Goal: Communication & Community: Answer question/provide support

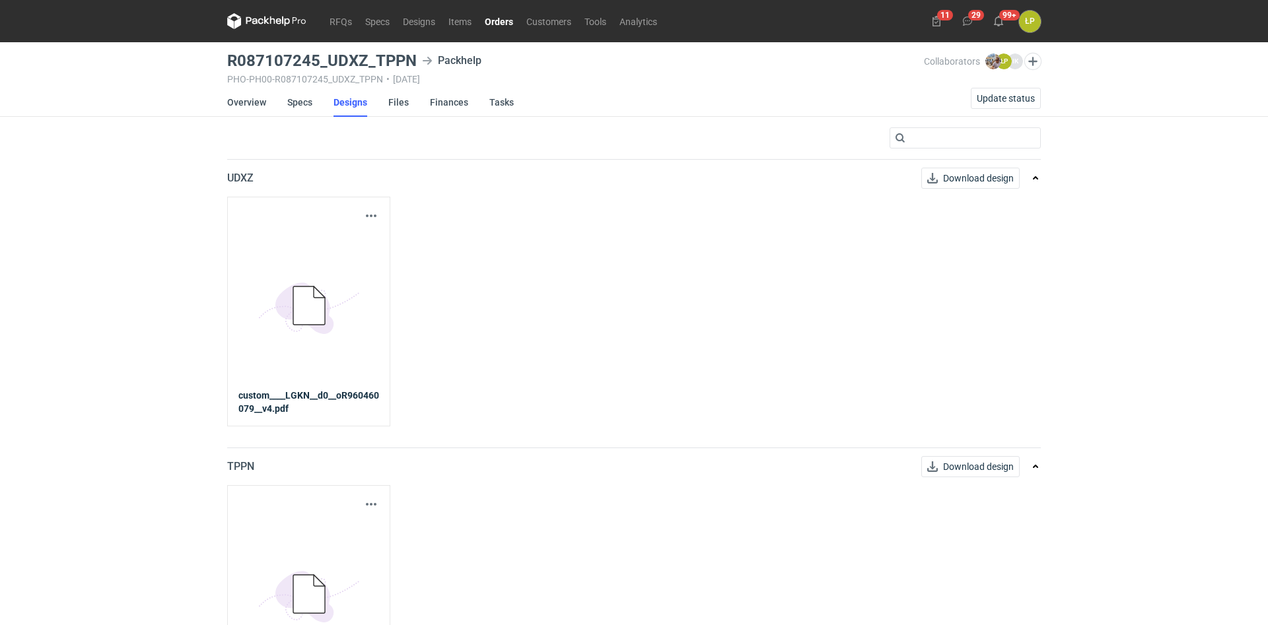
click at [274, 27] on icon at bounding box center [266, 21] width 79 height 16
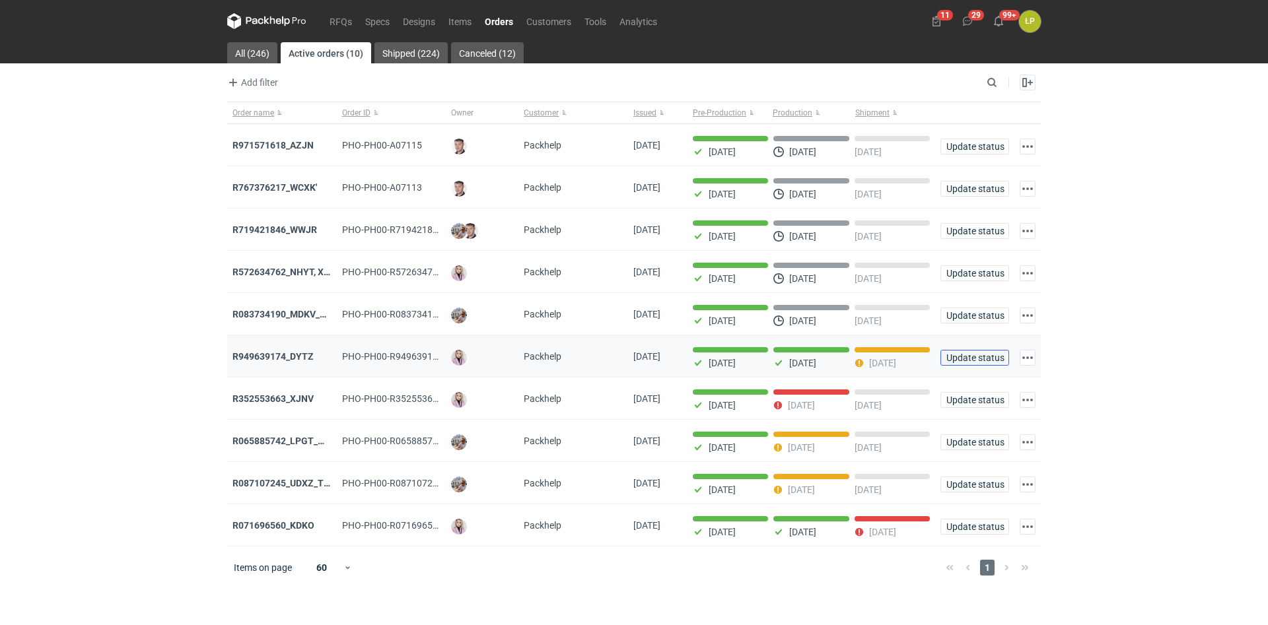
click at [958, 355] on span "Update status" at bounding box center [974, 357] width 57 height 9
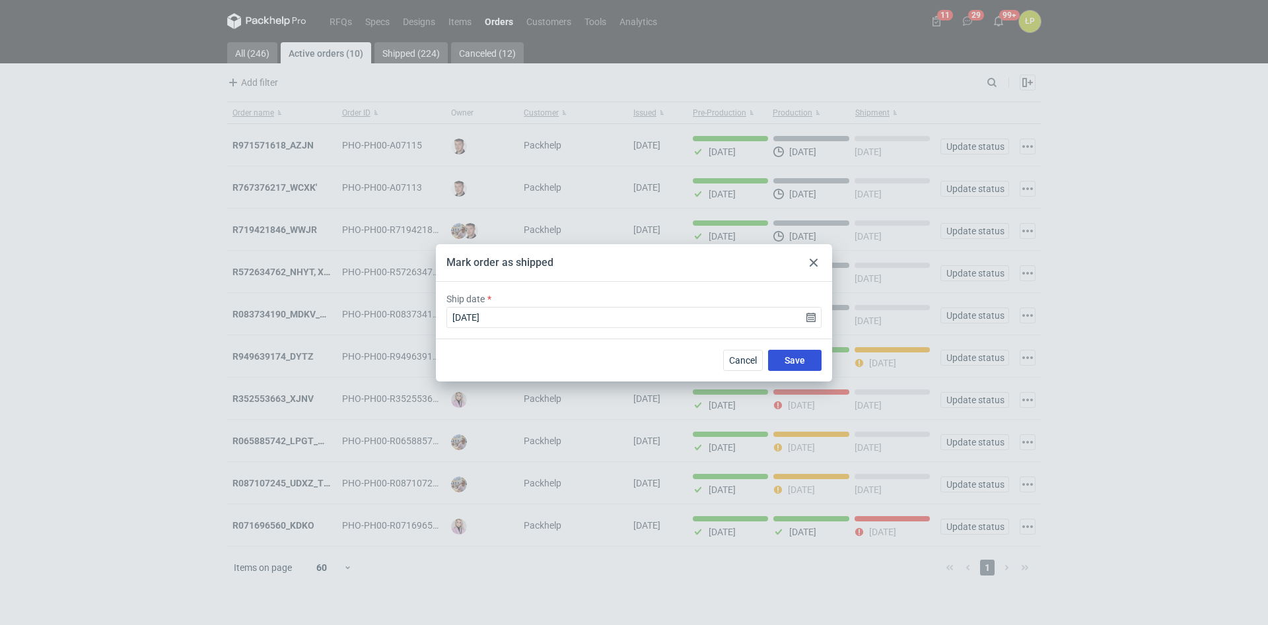
click at [806, 357] on button "Save" at bounding box center [794, 360] width 53 height 21
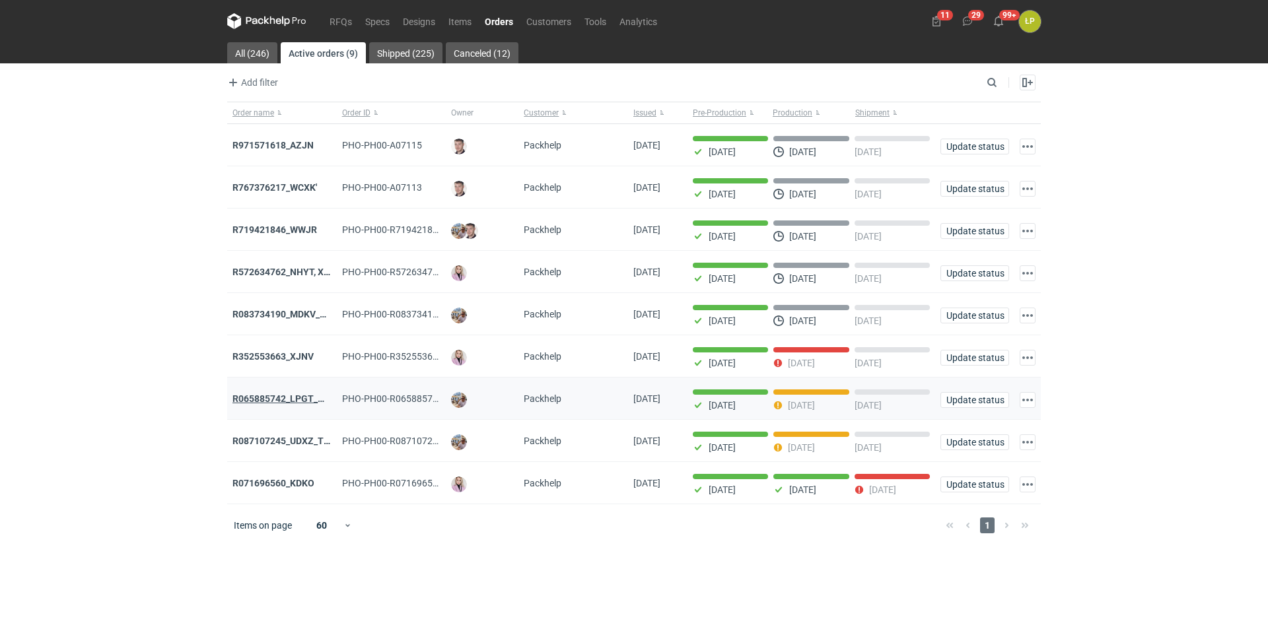
click at [285, 403] on strong "R065885742_LPGT_MVNK" at bounding box center [288, 399] width 112 height 11
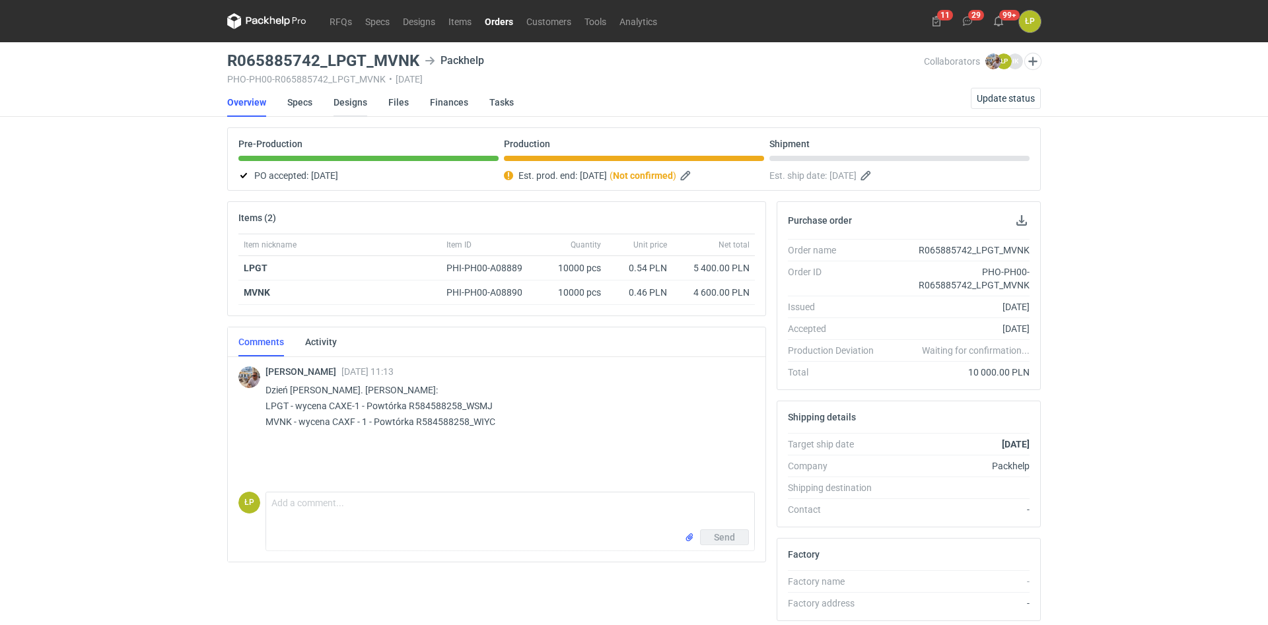
click at [343, 107] on link "Designs" at bounding box center [351, 102] width 34 height 29
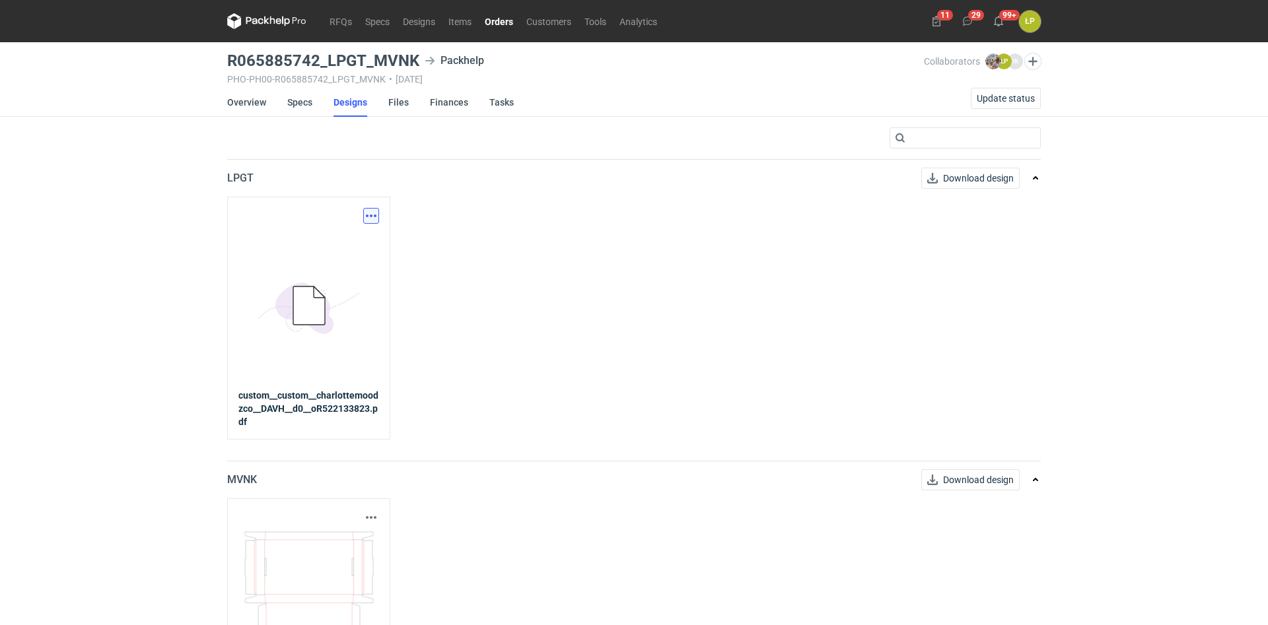
click at [373, 217] on button "button" at bounding box center [371, 216] width 16 height 16
click at [355, 248] on link "Download design part" at bounding box center [313, 244] width 122 height 21
click at [490, 19] on link "Orders" at bounding box center [499, 21] width 42 height 16
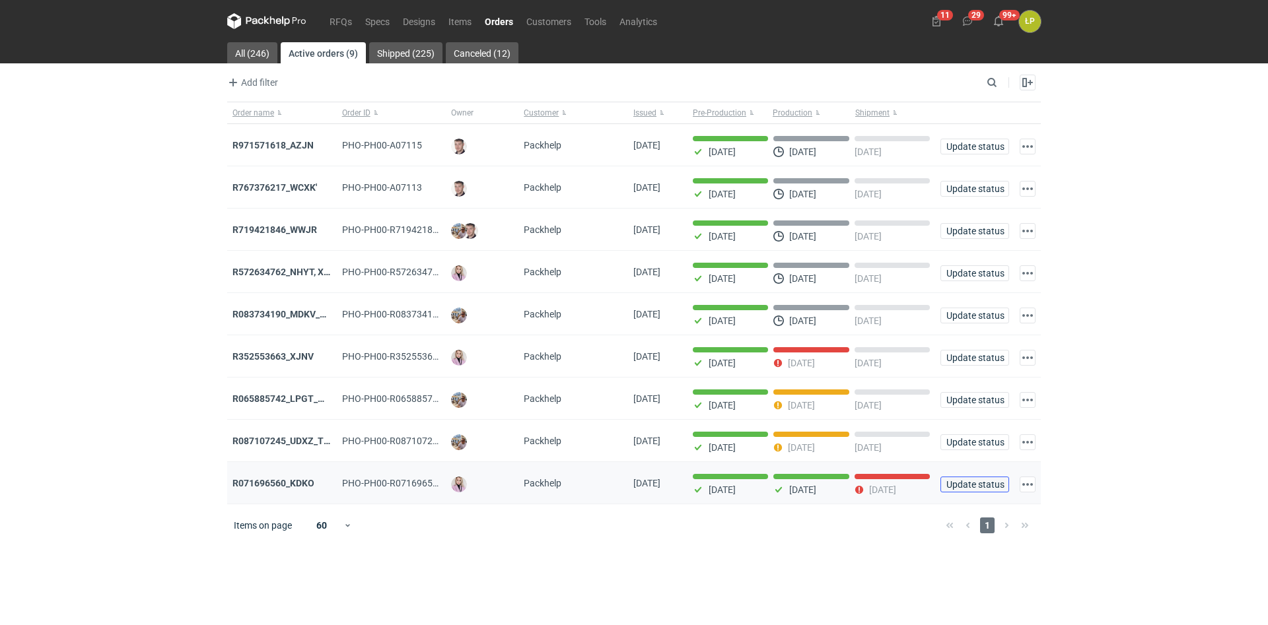
click at [954, 482] on span "Update status" at bounding box center [974, 484] width 57 height 9
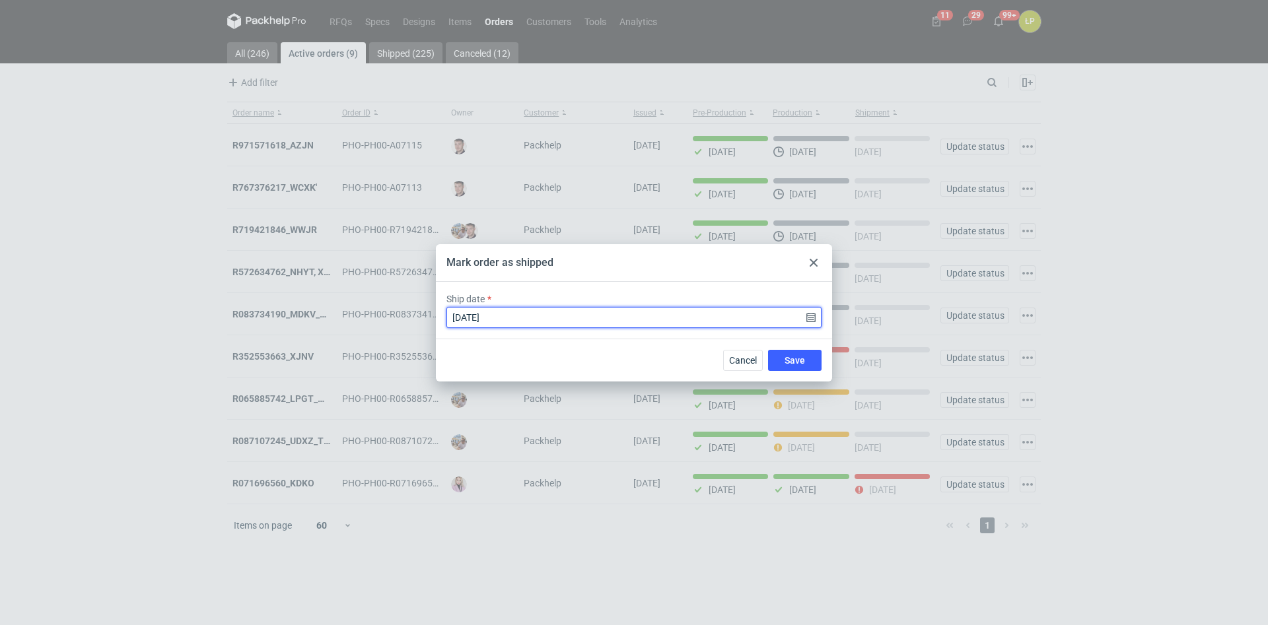
click at [812, 316] on input "2025-08-22" at bounding box center [633, 317] width 375 height 21
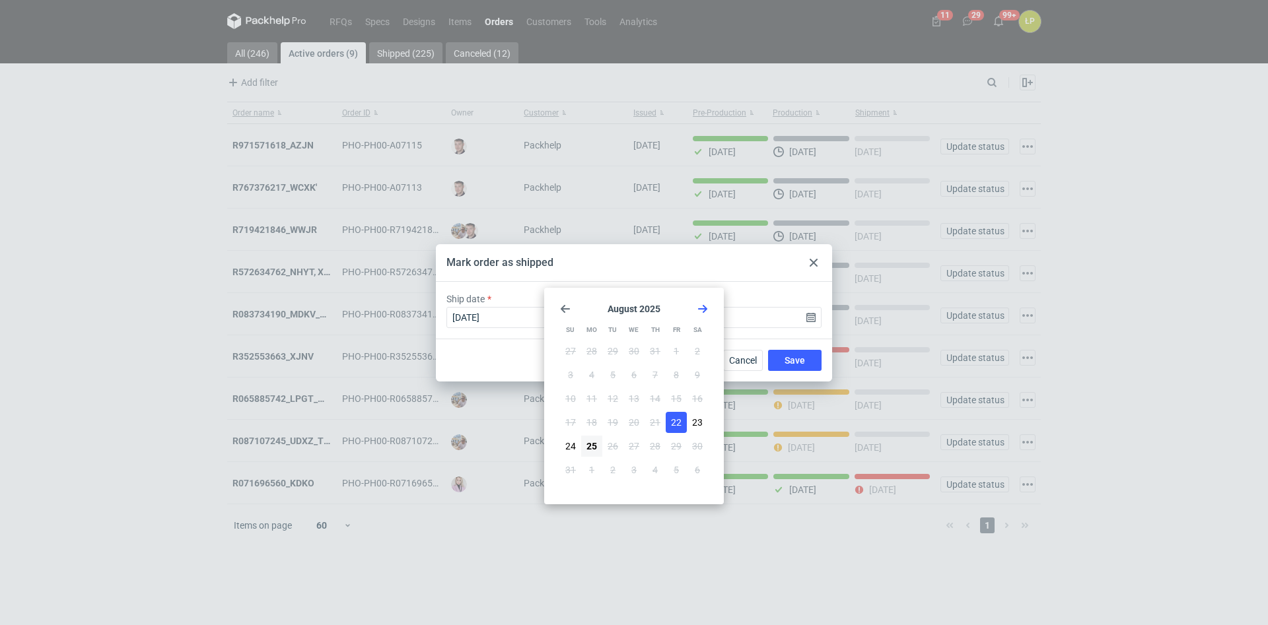
drag, startPoint x: 756, startPoint y: 269, endPoint x: 773, endPoint y: 267, distance: 17.9
click at [756, 269] on div "Mark order as shipped" at bounding box center [634, 263] width 396 height 38
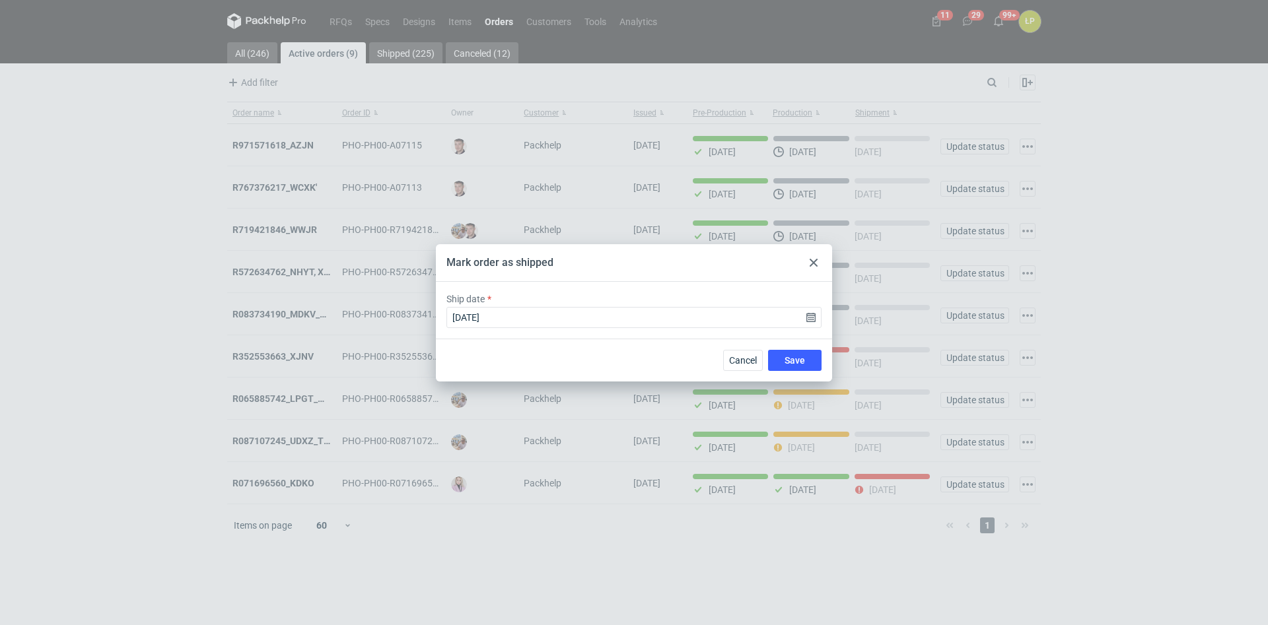
click at [808, 262] on div at bounding box center [814, 263] width 16 height 16
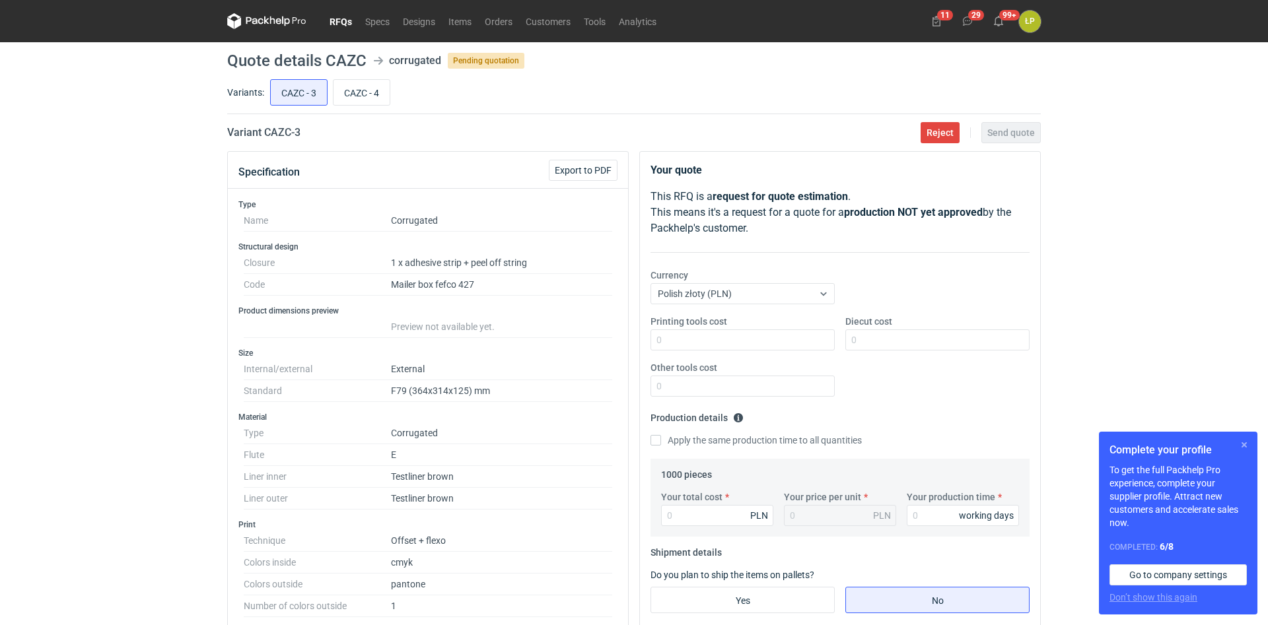
click at [1245, 447] on button "button" at bounding box center [1244, 445] width 16 height 16
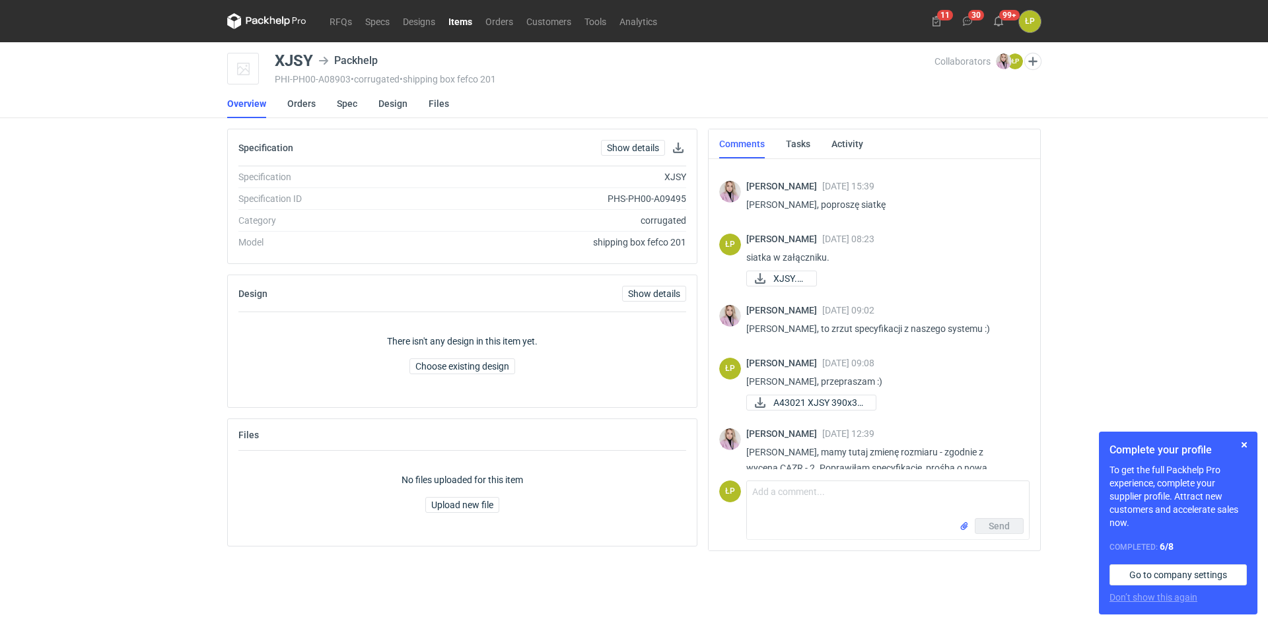
scroll to position [76, 0]
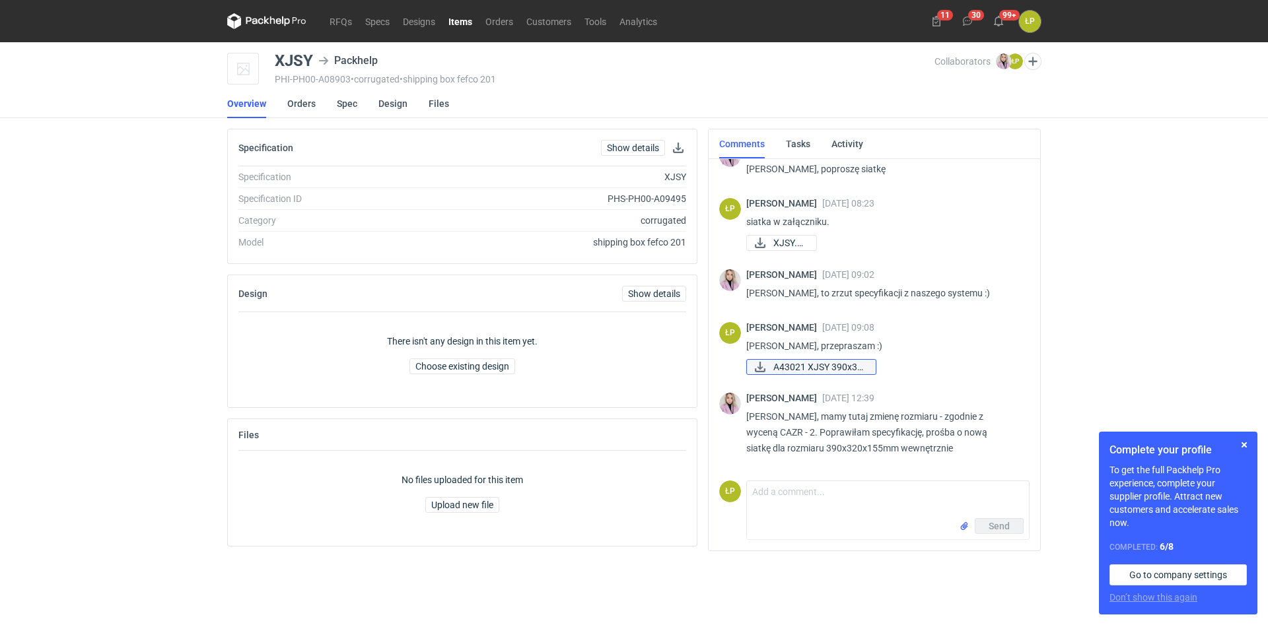
click at [848, 363] on span "A43021 XJSY 390x32..." at bounding box center [819, 367] width 92 height 15
click at [1240, 447] on button "button" at bounding box center [1244, 445] width 16 height 16
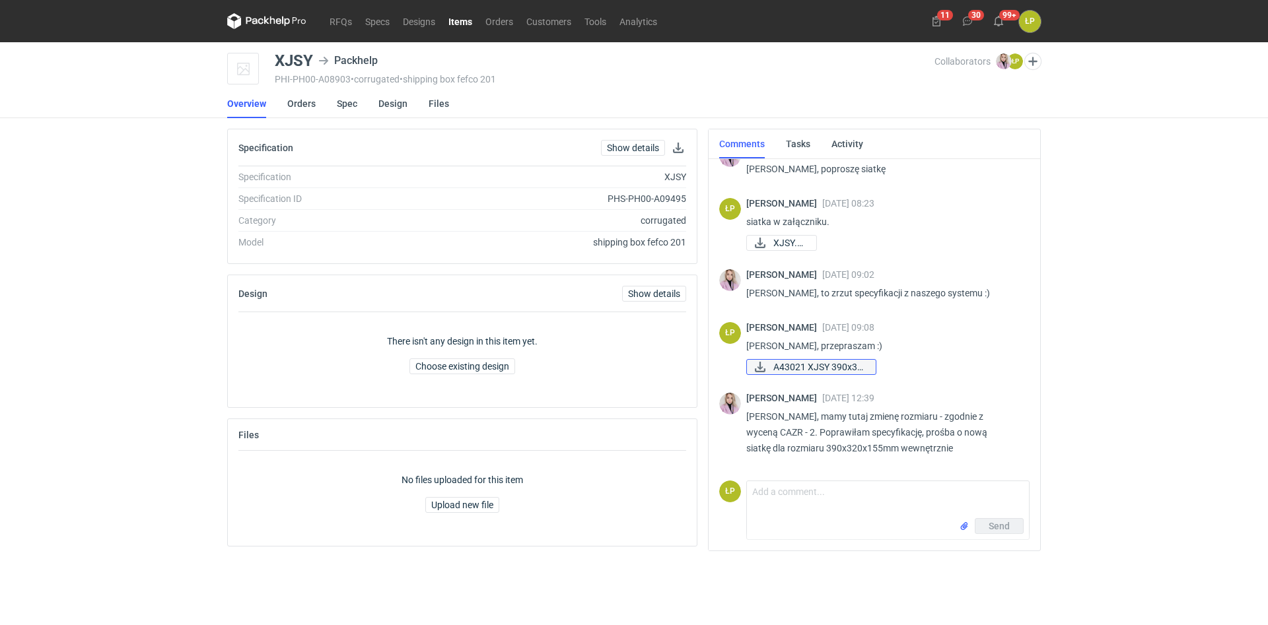
click at [823, 370] on span "A43021 XJSY 390x32..." at bounding box center [819, 367] width 92 height 15
click at [1199, 122] on div "RFQs Specs Designs Items Orders Customers Tools Analytics 11 30 99+ ŁP Łukasz P…" at bounding box center [634, 312] width 1268 height 625
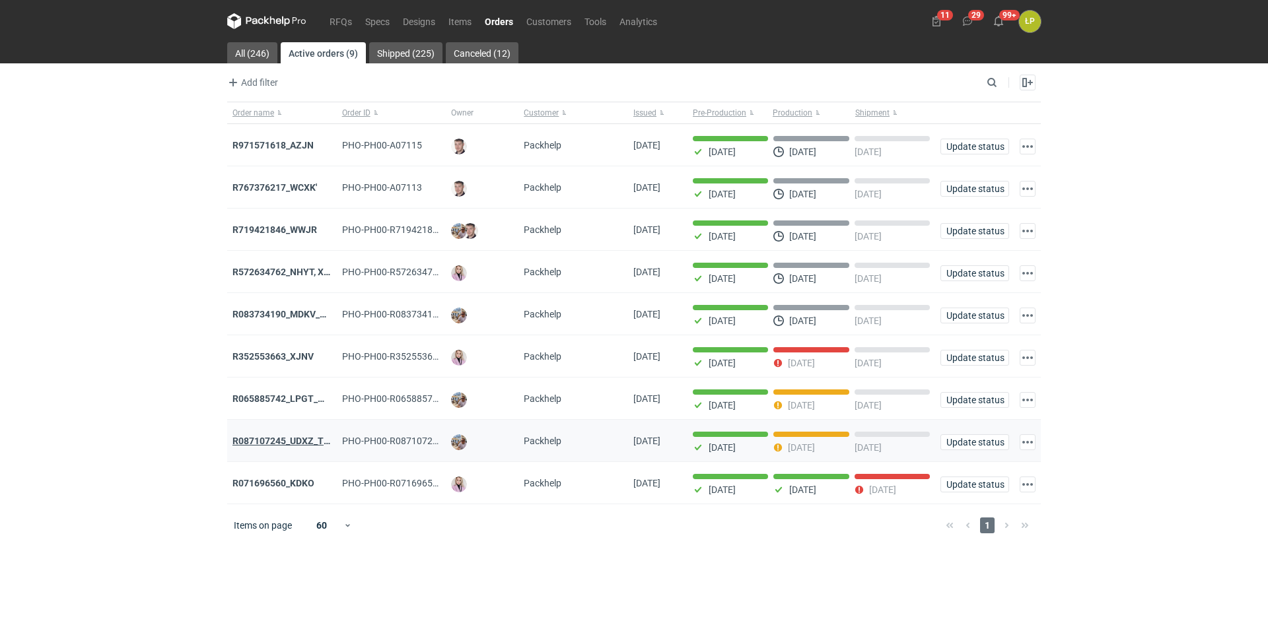
click at [308, 439] on strong "R087107245_UDXZ_TPPN" at bounding box center [287, 441] width 110 height 11
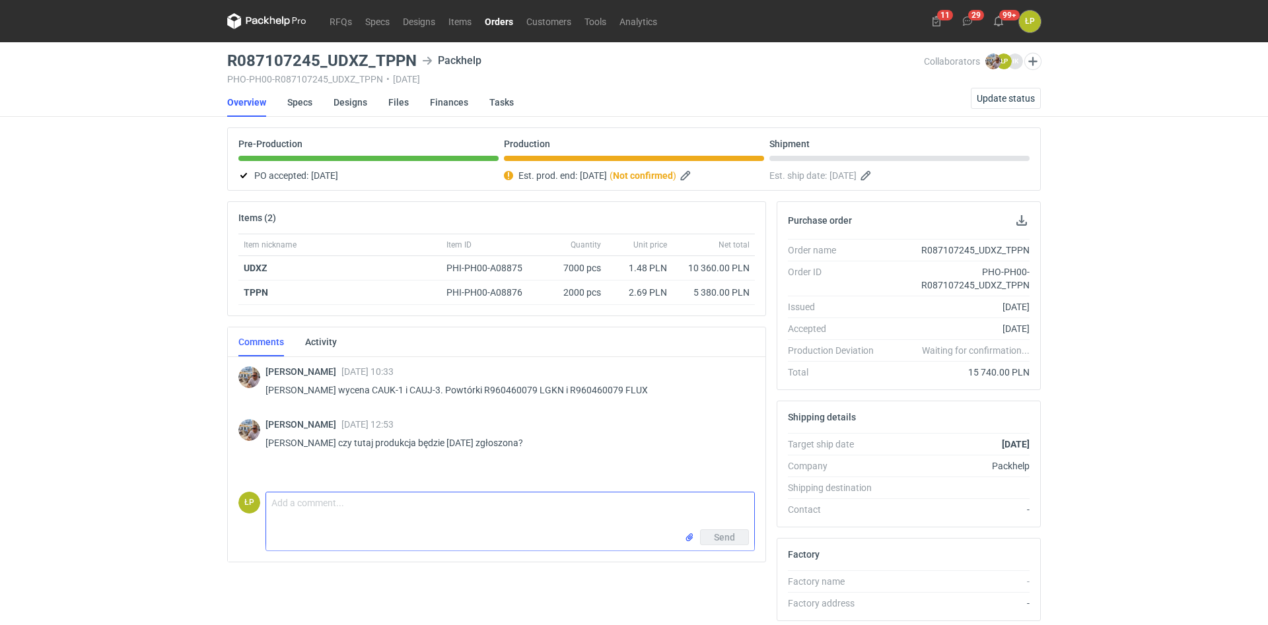
click at [430, 514] on textarea "Comment message" at bounding box center [510, 511] width 488 height 37
click at [481, 499] on textarea "Dzień dobry," at bounding box center [510, 511] width 488 height 37
type textarea "Dzień dobry, UDXZ - gotowe, TPPN - produkcja będzie wklejała tasiemkę dopiero w…"
click at [707, 534] on button "Send" at bounding box center [724, 538] width 49 height 16
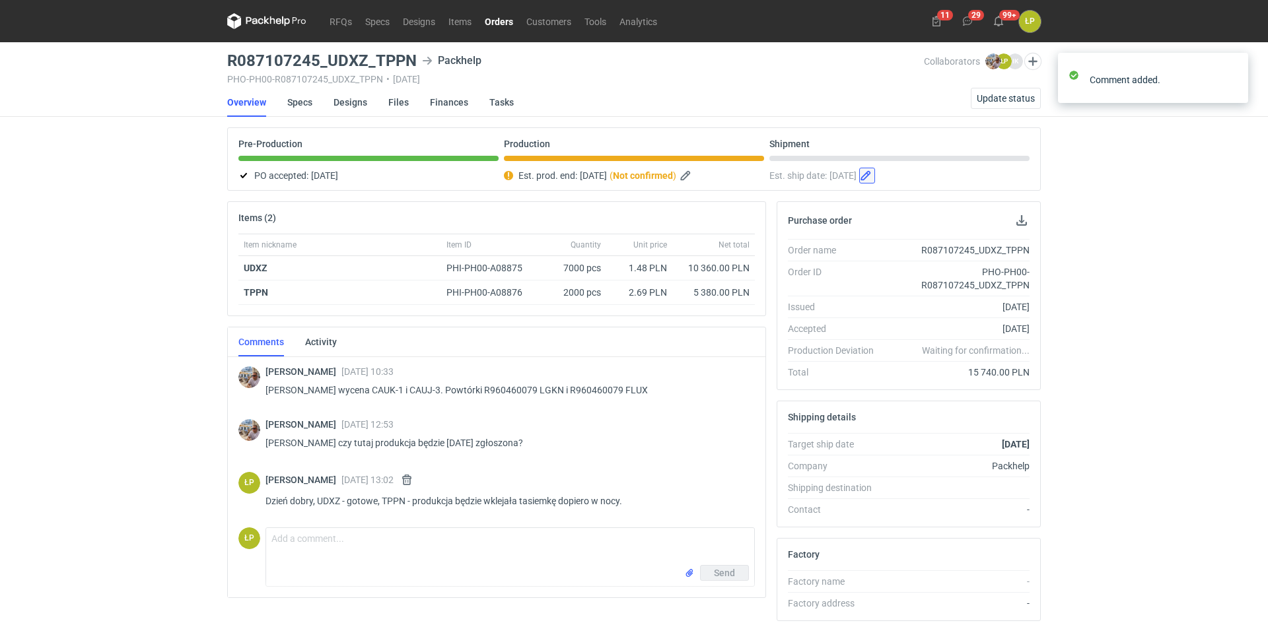
click at [875, 177] on button "button" at bounding box center [867, 176] width 16 height 16
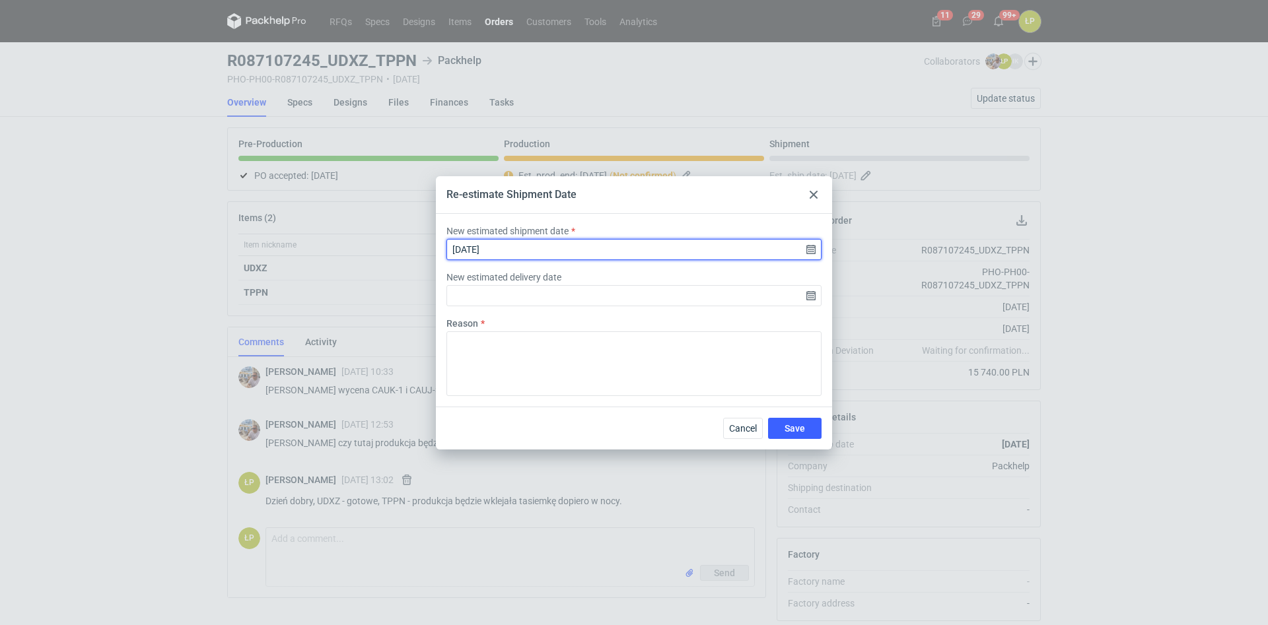
click at [808, 252] on input "2025-08-25" at bounding box center [633, 249] width 375 height 21
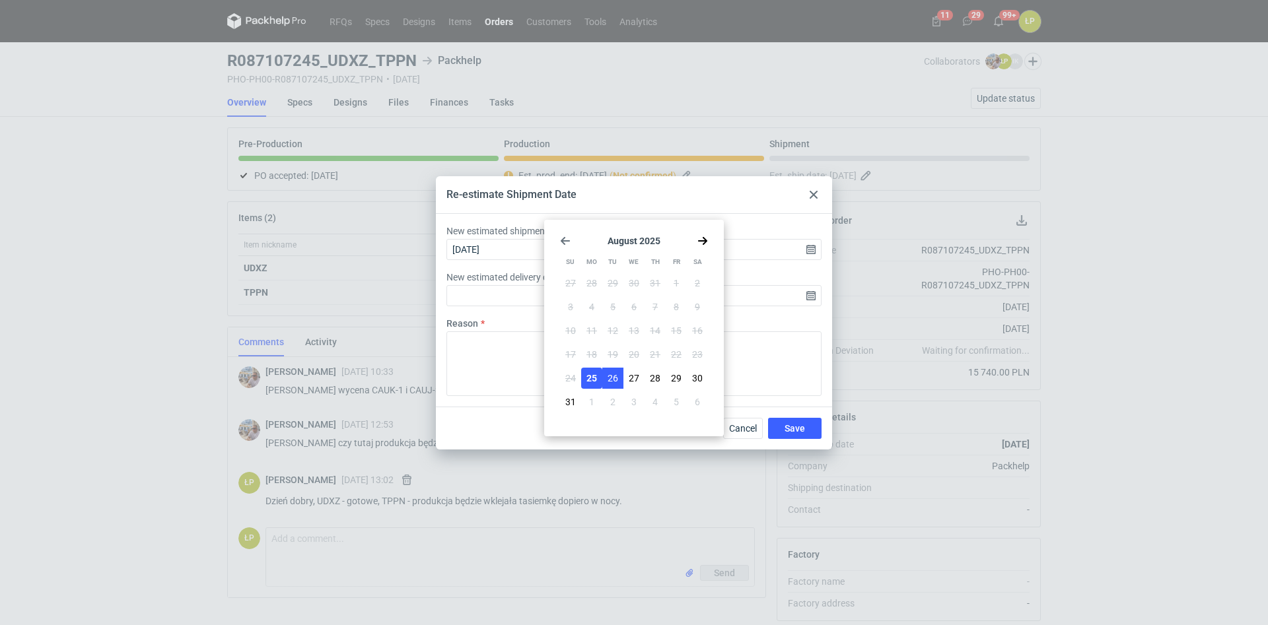
click at [610, 377] on span "26" at bounding box center [613, 378] width 11 height 13
type input "2025-08-26"
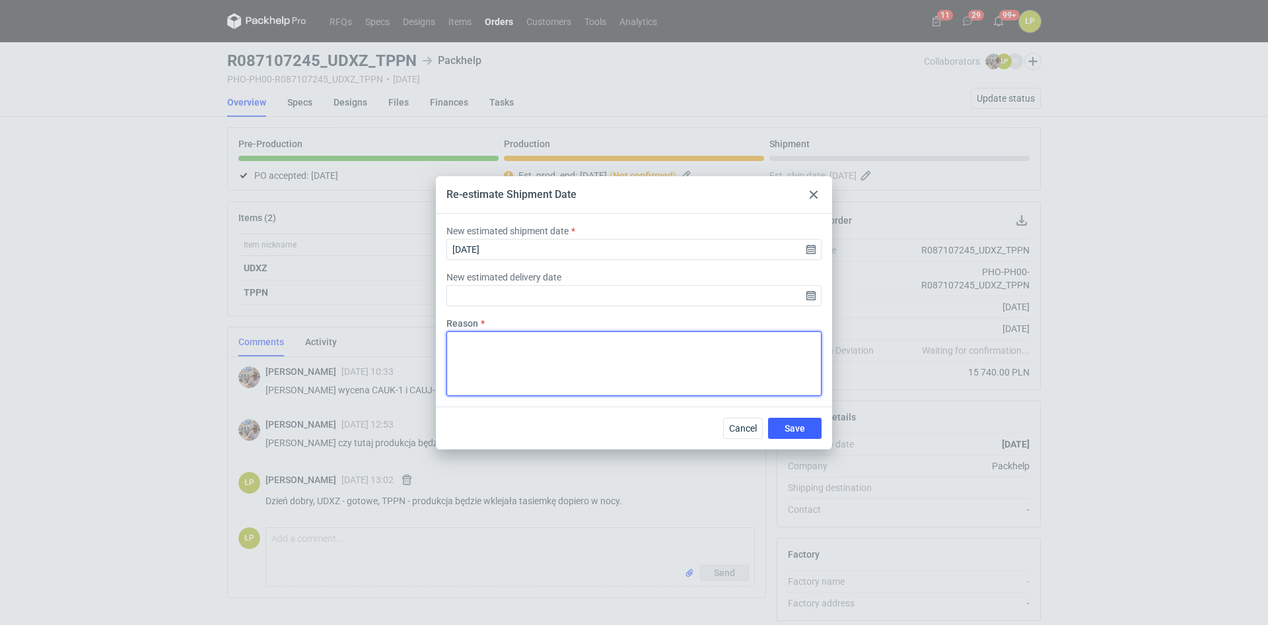
click at [604, 367] on textarea "Reason" at bounding box center [633, 364] width 375 height 65
drag, startPoint x: 592, startPoint y: 347, endPoint x: 459, endPoint y: 355, distance: 133.7
click at [459, 355] on textarea "Opóźnienie - maszyna hotmelt." at bounding box center [633, 364] width 375 height 65
click at [567, 360] on textarea "Opóźnienie - maszyna hotmelt." at bounding box center [633, 364] width 375 height 65
drag, startPoint x: 598, startPoint y: 348, endPoint x: 444, endPoint y: 353, distance: 154.6
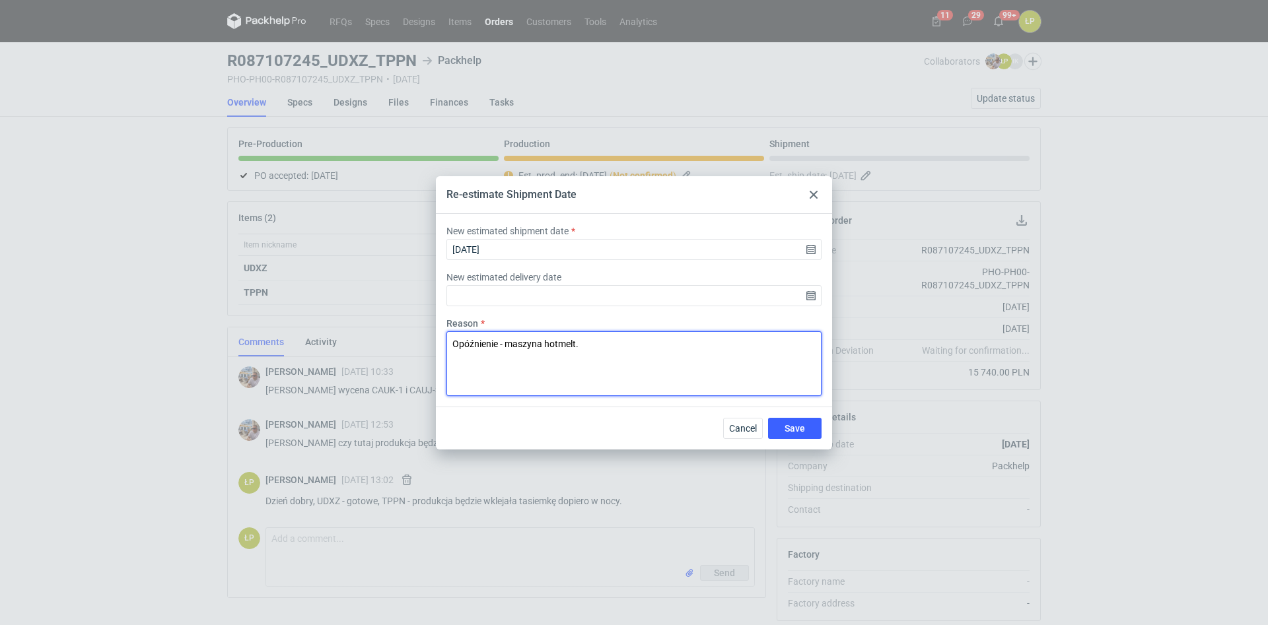
click at [446, 353] on textarea "Opóźnienie - maszyna hotmelt." at bounding box center [633, 364] width 375 height 65
type textarea "Opóźnienie - maszyna hotmelt."
click at [791, 429] on span "Save" at bounding box center [795, 428] width 20 height 9
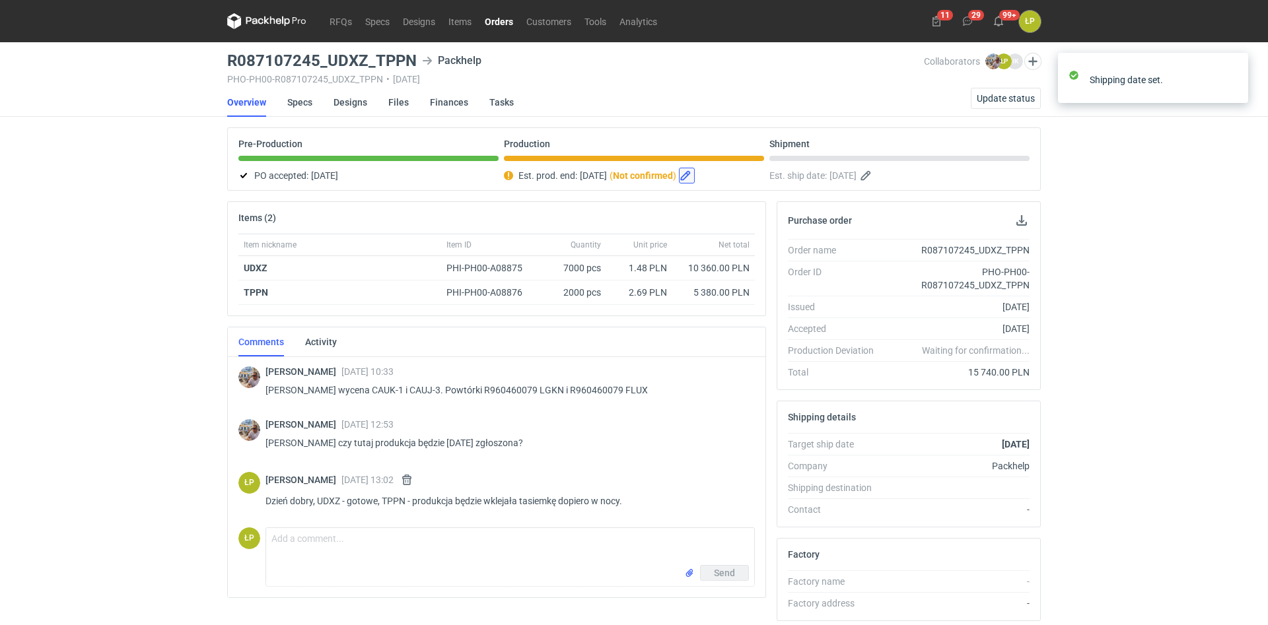
click at [695, 177] on button "button" at bounding box center [687, 176] width 16 height 16
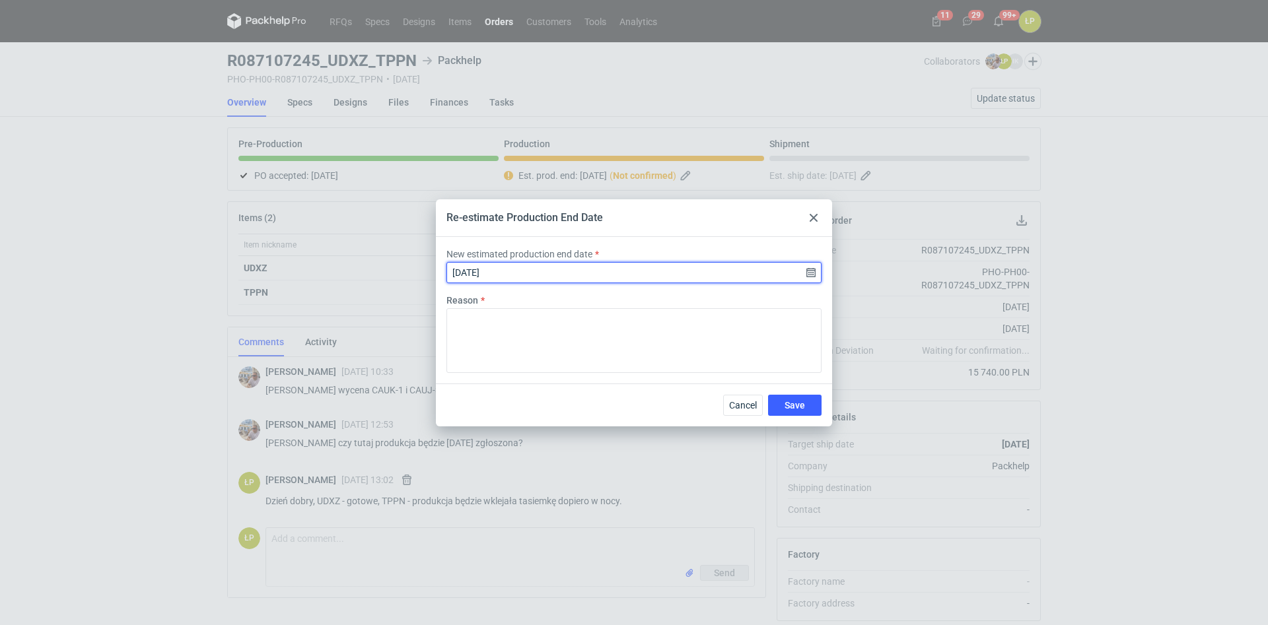
click at [816, 271] on input "2025-08-25" at bounding box center [633, 272] width 375 height 21
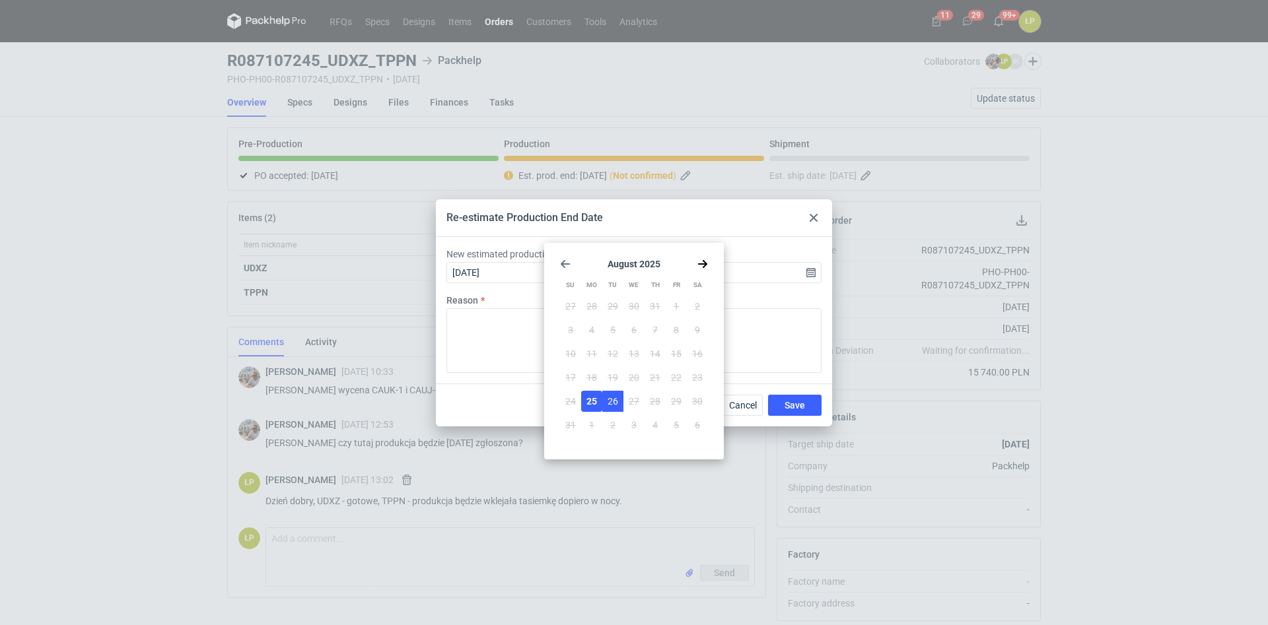
click at [606, 402] on button "26" at bounding box center [612, 401] width 21 height 21
type input "2025-08-26"
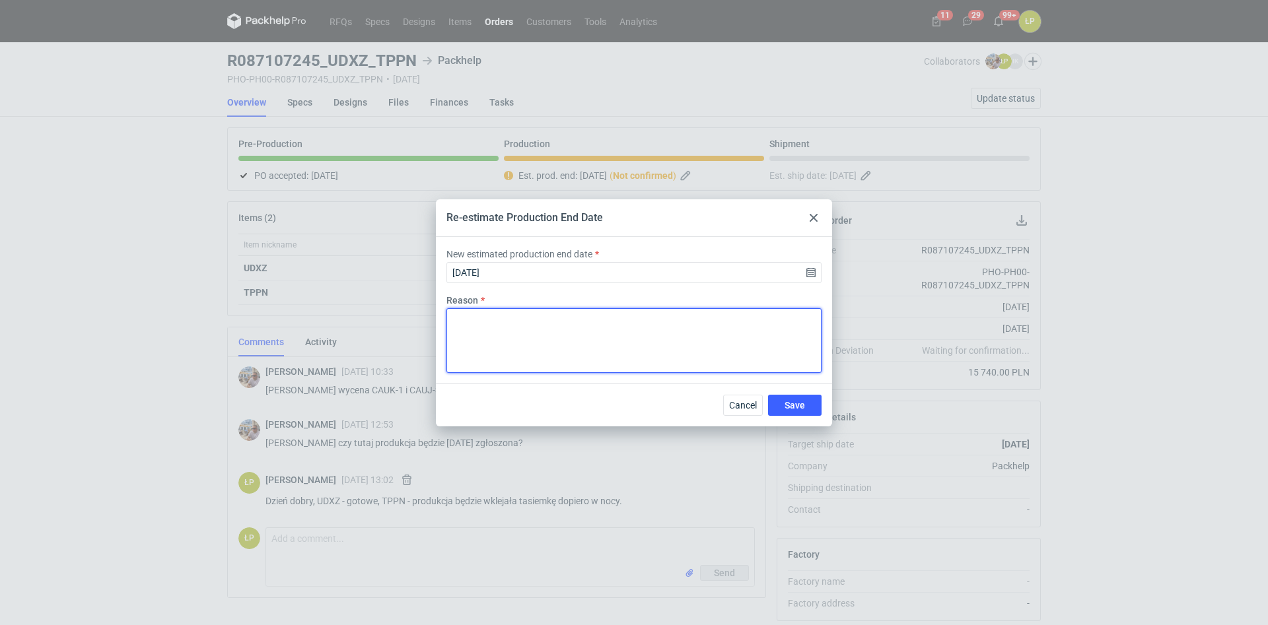
click at [606, 365] on textarea "Reason" at bounding box center [633, 340] width 375 height 65
paste textarea "Opóźnienie - maszyna hotmelt."
type textarea "Opóźnienie - maszyna hotmelt."
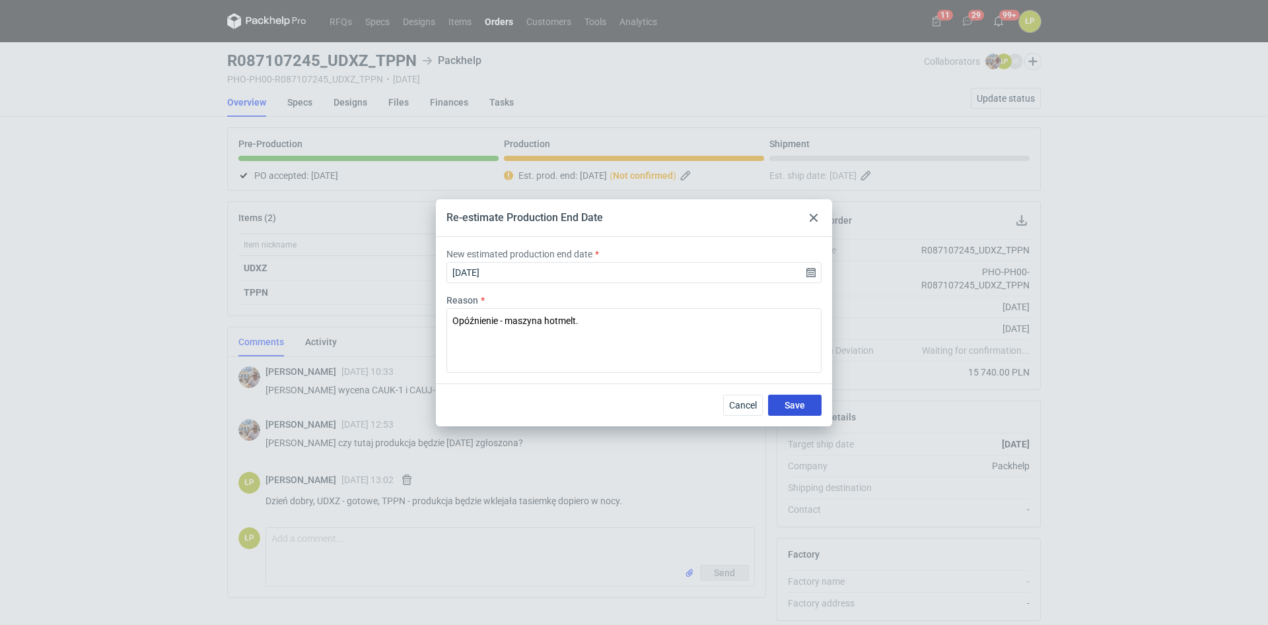
click at [784, 396] on button "Save" at bounding box center [794, 405] width 53 height 21
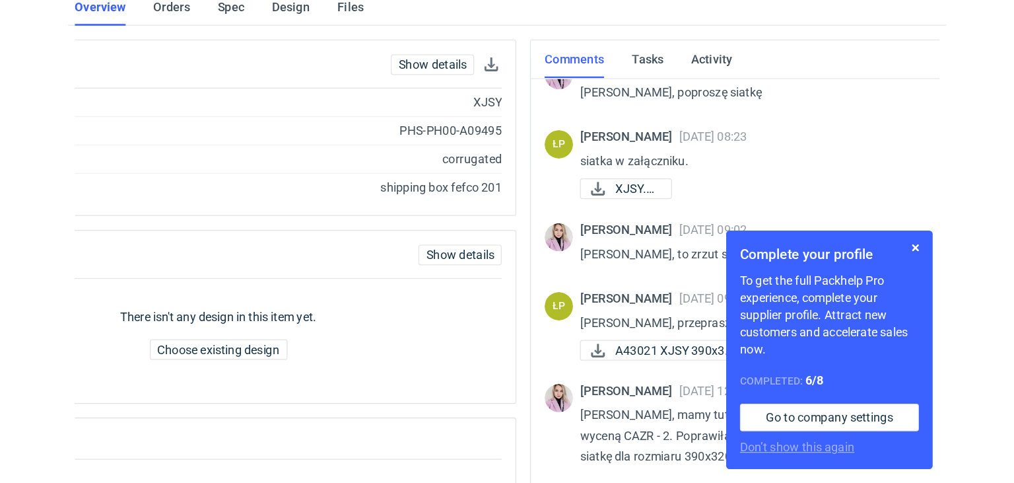
scroll to position [76, 0]
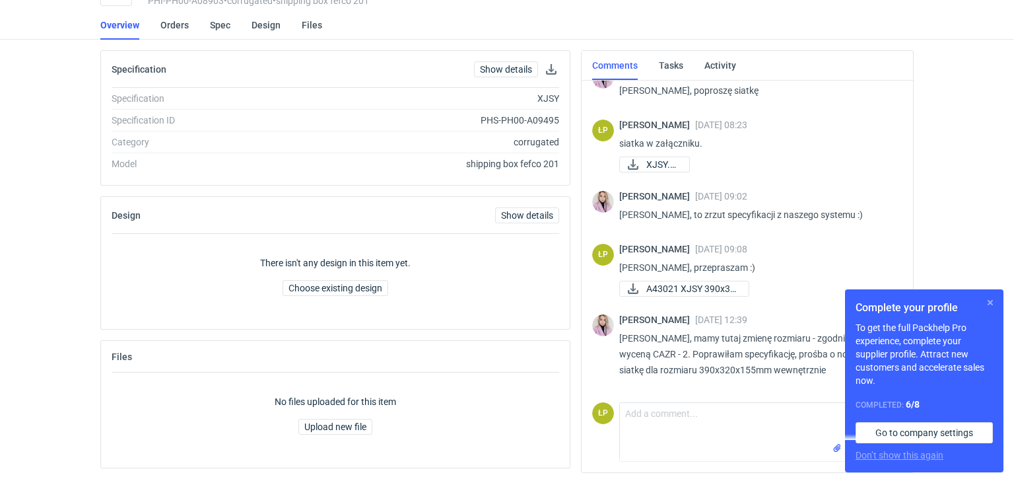
click at [987, 300] on button "button" at bounding box center [991, 303] width 16 height 16
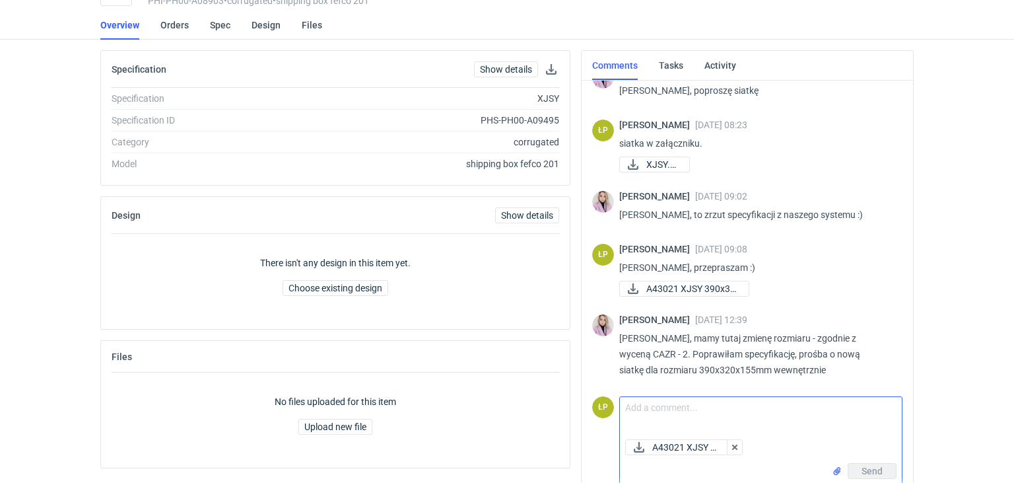
click at [662, 409] on textarea "Comment message" at bounding box center [761, 415] width 282 height 37
type textarea "w załączniku."
click at [872, 468] on span "Send" at bounding box center [872, 470] width 21 height 9
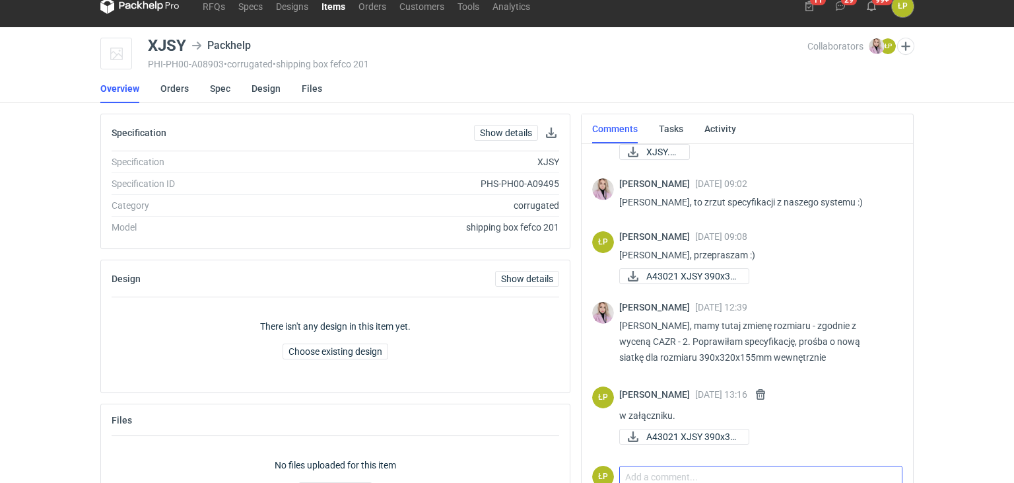
scroll to position [0, 0]
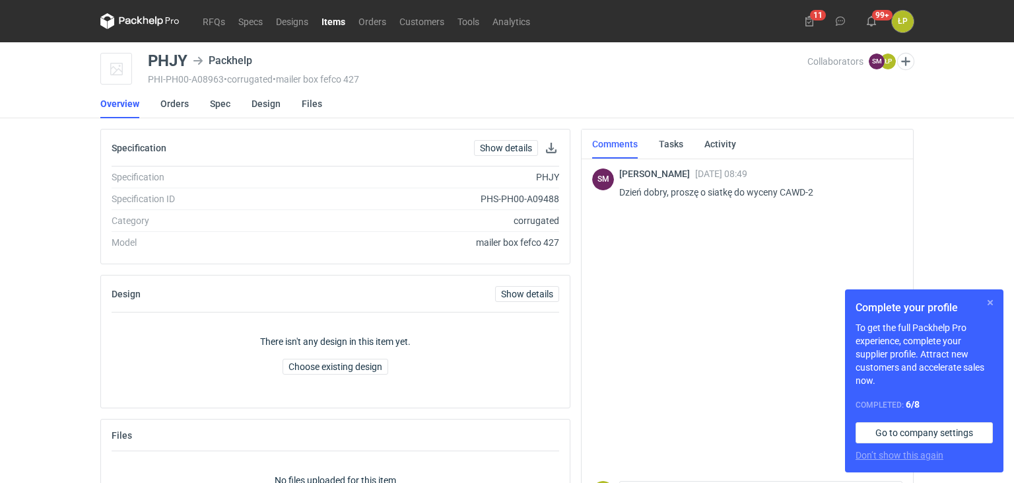
click at [992, 302] on button "button" at bounding box center [991, 303] width 16 height 16
